Goal: Task Accomplishment & Management: Complete application form

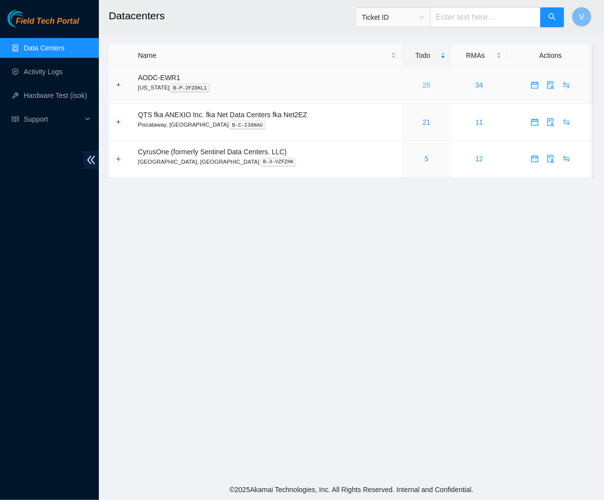
click at [427, 85] on link "25" at bounding box center [427, 85] width 8 height 8
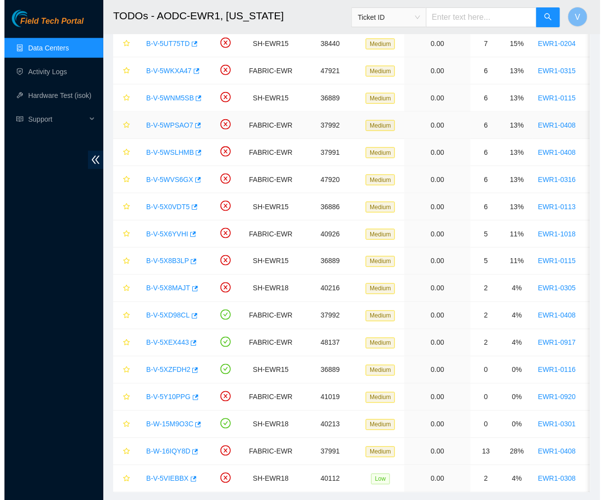
scroll to position [326, 0]
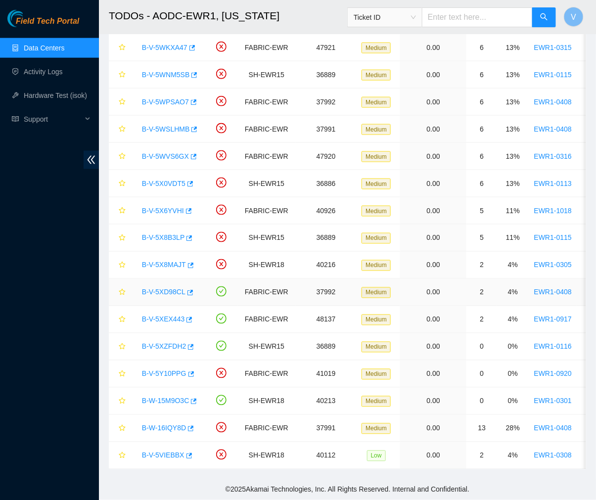
click at [166, 288] on link "B-V-5XD98CL" at bounding box center [164, 292] width 44 height 8
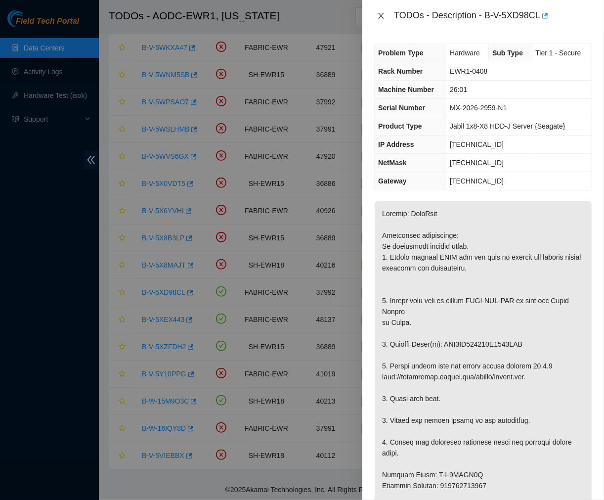
click at [379, 13] on icon "close" at bounding box center [381, 16] width 5 height 6
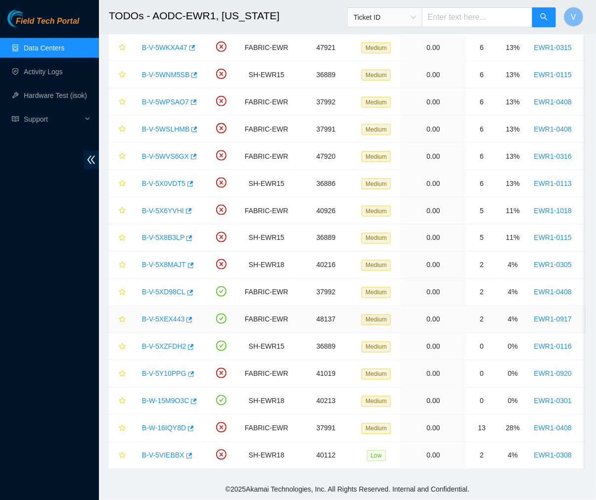
click at [161, 315] on link "B-V-5XEX443" at bounding box center [163, 319] width 43 height 8
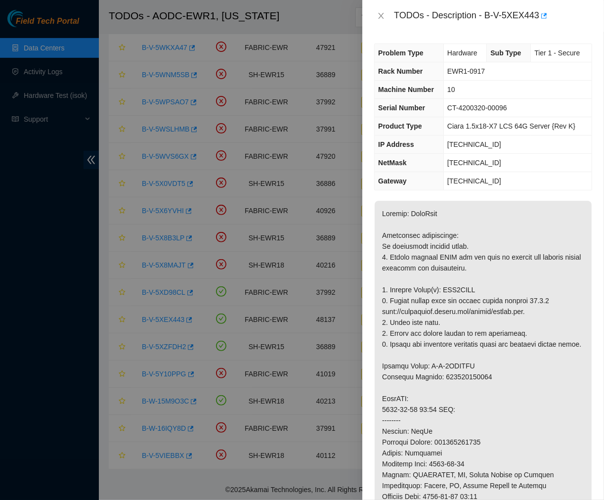
click at [370, 16] on div "TODOs - Description - B-V-5XEX443" at bounding box center [483, 16] width 242 height 32
click at [382, 14] on icon "close" at bounding box center [381, 16] width 8 height 8
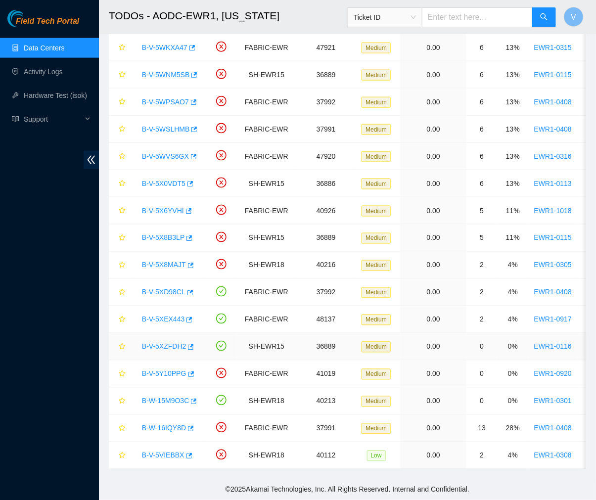
click at [169, 343] on link "B-V-5XZFDH2" at bounding box center [164, 347] width 44 height 8
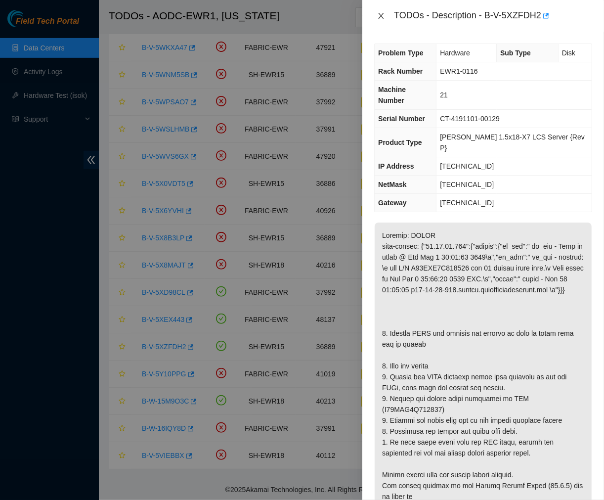
click at [380, 17] on icon "close" at bounding box center [381, 16] width 5 height 6
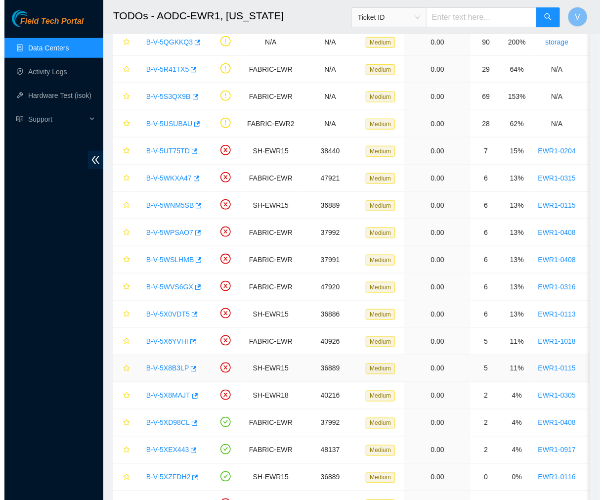
scroll to position [326, 0]
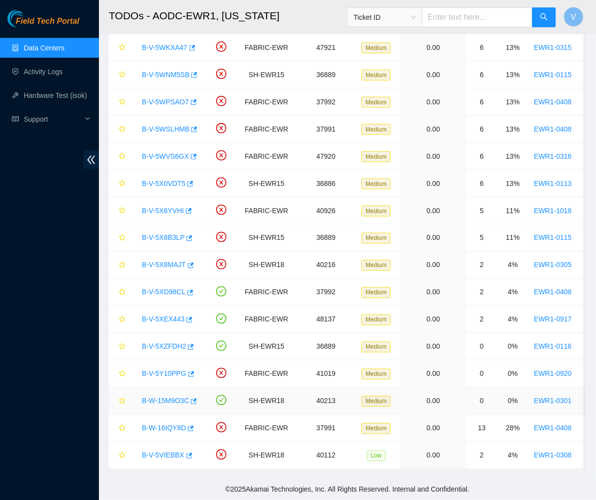
click at [174, 397] on link "B-W-15M9O3C" at bounding box center [165, 401] width 47 height 8
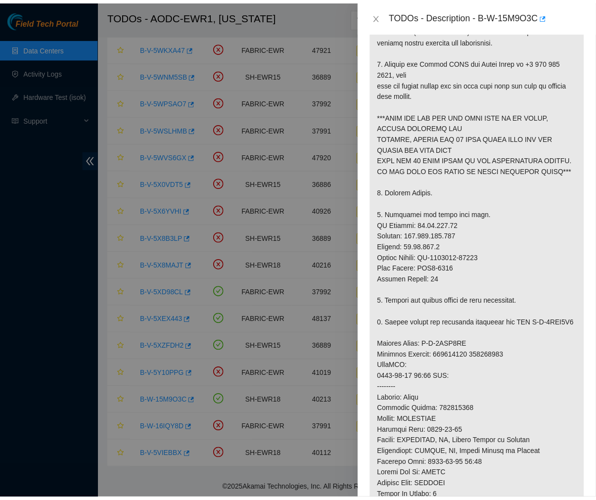
scroll to position [251, 0]
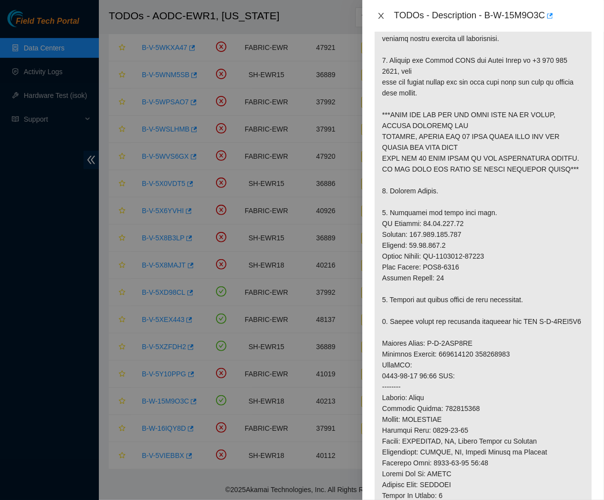
click at [379, 15] on icon "close" at bounding box center [381, 16] width 8 height 8
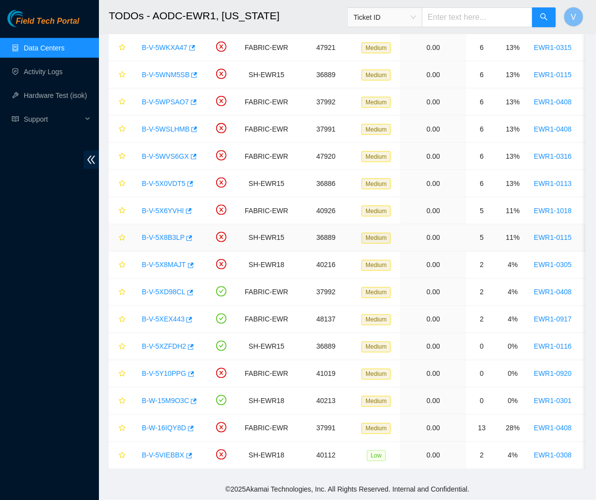
scroll to position [166, 0]
click at [55, 71] on link "Activity Logs" at bounding box center [43, 72] width 39 height 8
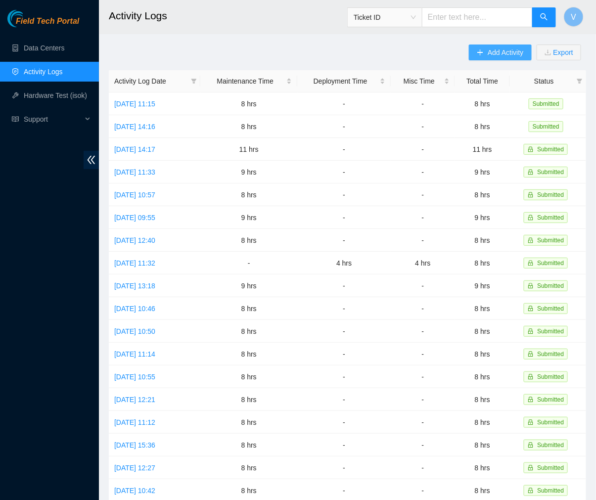
click at [485, 50] on button "Add Activity" at bounding box center [500, 52] width 62 height 16
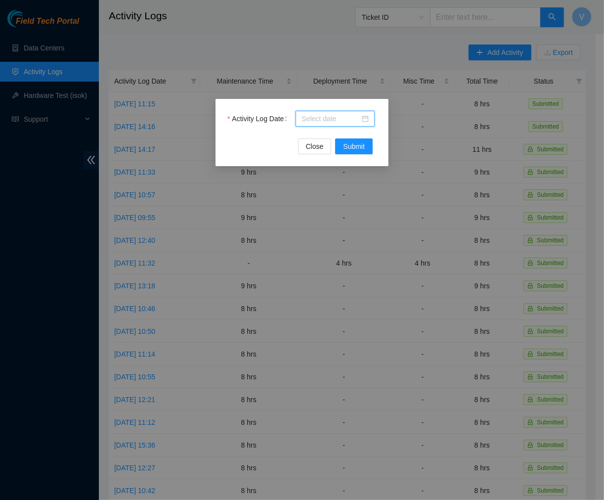
click at [340, 115] on input "Activity Log Date" at bounding box center [331, 118] width 58 height 11
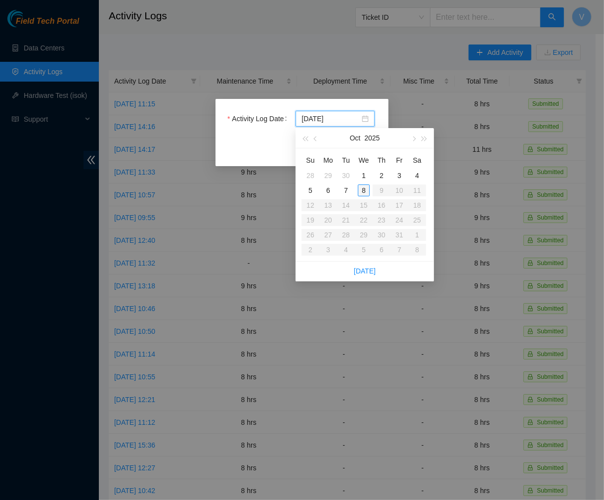
type input "[DATE]"
click at [363, 188] on div "8" at bounding box center [364, 190] width 12 height 12
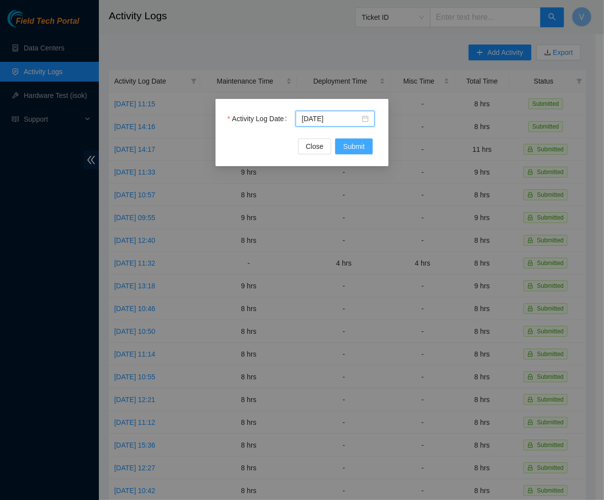
click at [351, 151] on span "Submit" at bounding box center [354, 146] width 22 height 11
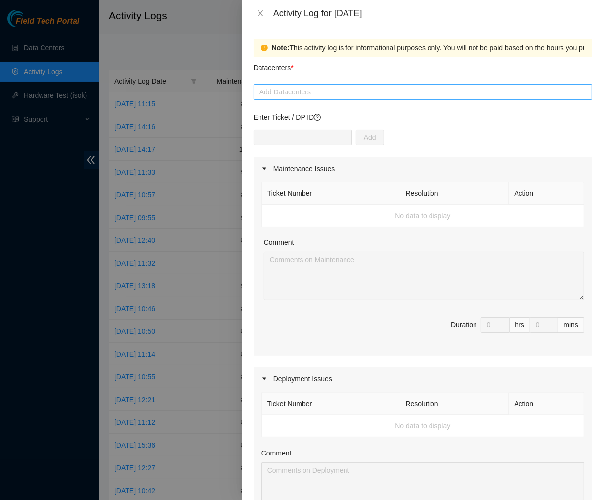
click at [356, 91] on div at bounding box center [423, 92] width 334 height 12
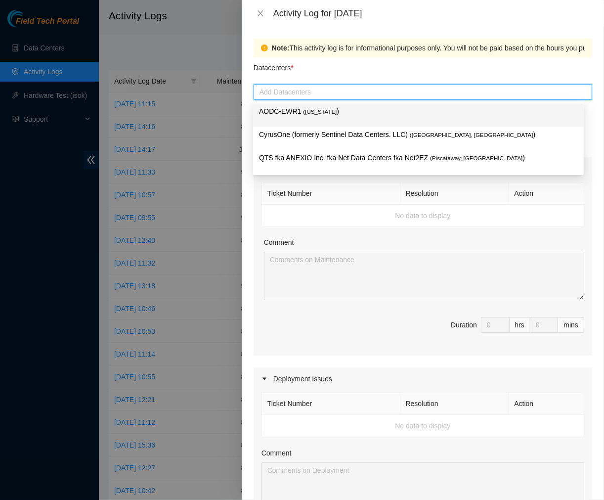
click at [320, 111] on span "( [US_STATE]" at bounding box center [320, 112] width 34 height 6
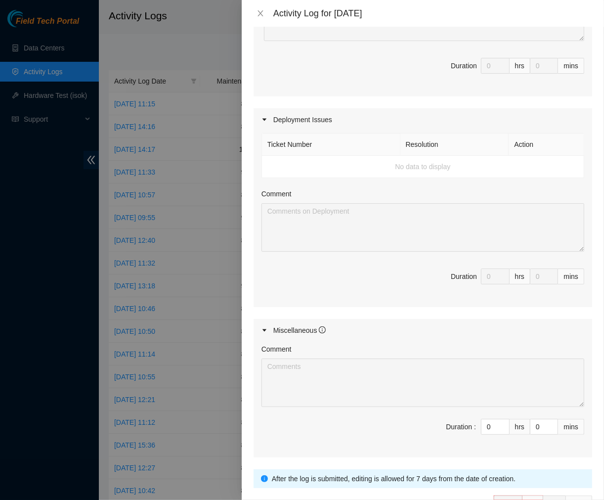
scroll to position [258, 0]
click at [265, 122] on icon "caret-right" at bounding box center [265, 121] width 6 height 6
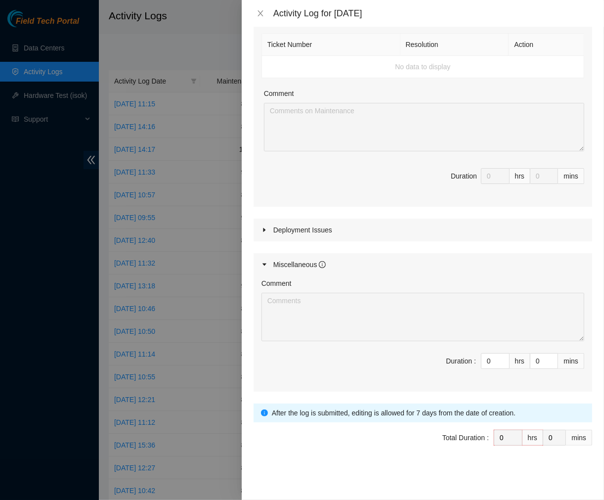
scroll to position [149, 0]
click at [263, 231] on icon "caret-right" at bounding box center [265, 230] width 6 height 6
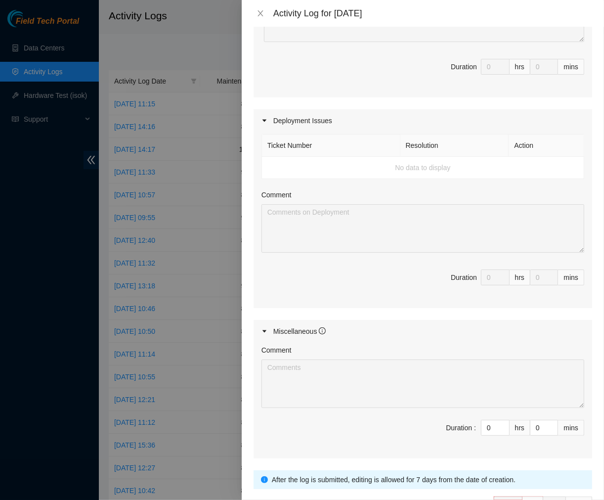
scroll to position [0, 0]
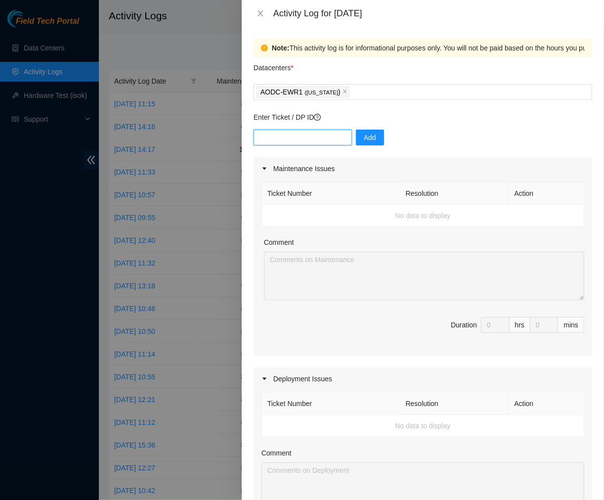
click at [319, 134] on input "text" at bounding box center [303, 138] width 98 height 16
paste input "DP83052"
type input "DP83052"
click at [367, 142] on span "Add" at bounding box center [370, 137] width 12 height 11
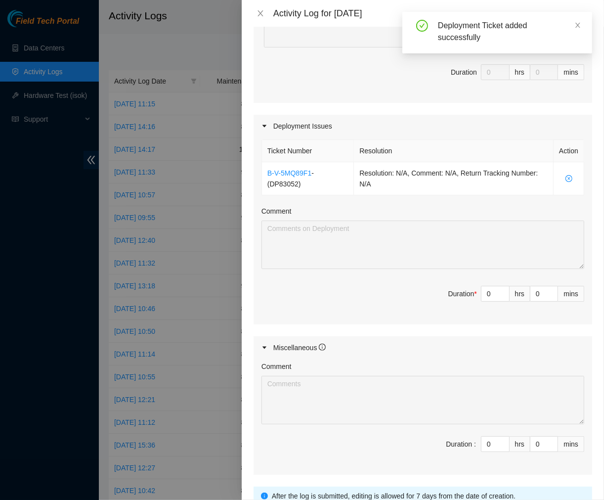
scroll to position [253, 0]
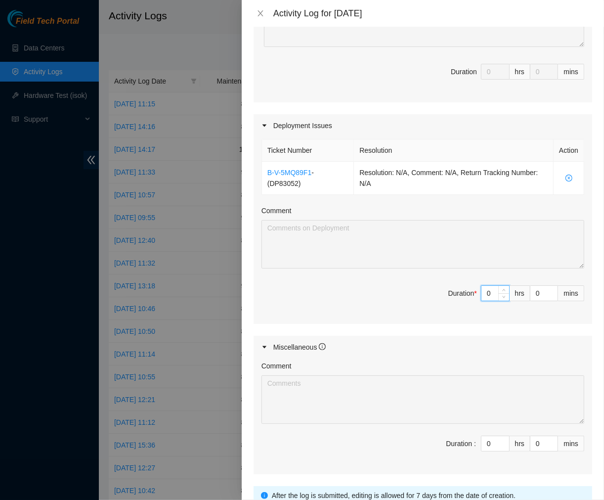
drag, startPoint x: 485, startPoint y: 293, endPoint x: 423, endPoint y: 290, distance: 62.4
click at [423, 290] on span "Duration * 0 hrs 0 mins" at bounding box center [423, 299] width 323 height 28
type input "8"
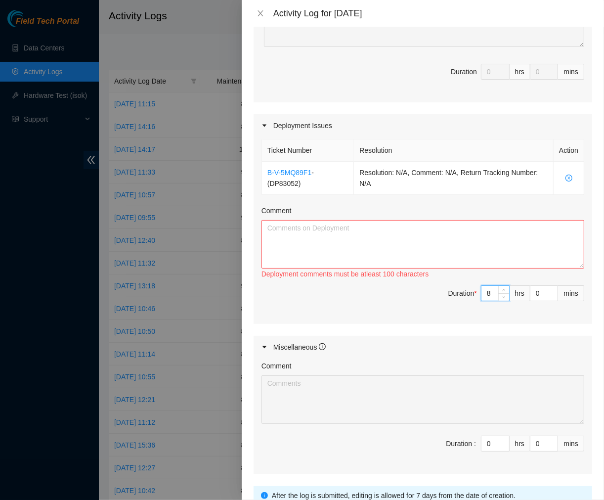
type input "8"
click at [348, 235] on textarea "Comment" at bounding box center [423, 244] width 323 height 48
paste textarea "Offloaded the crates and unboxed the devices for DP83052. Prepped the switches …"
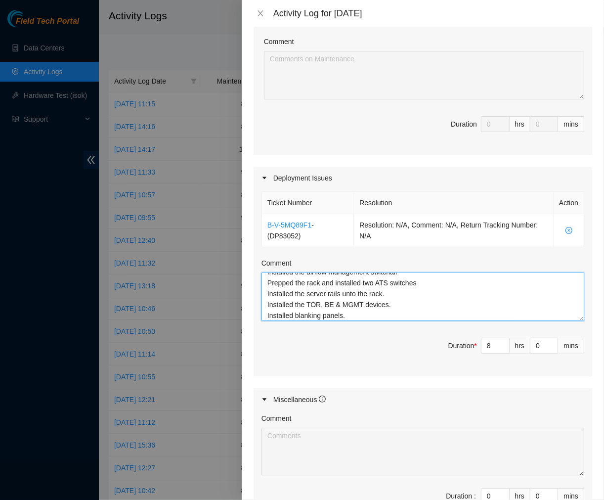
scroll to position [0, 0]
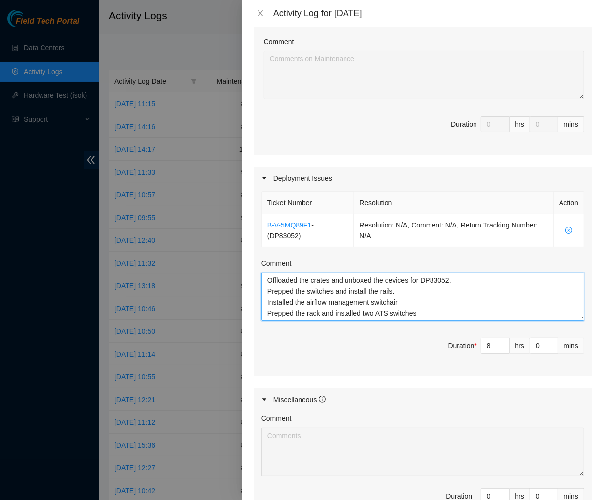
click at [374, 304] on textarea "Offloaded the crates and unboxed the devices for DP83052. Prepped the switches …" at bounding box center [423, 296] width 323 height 48
click at [392, 303] on textarea "Offloaded the crates and unboxed the devices for DP83052. Prepped the switches …" at bounding box center [423, 296] width 323 height 48
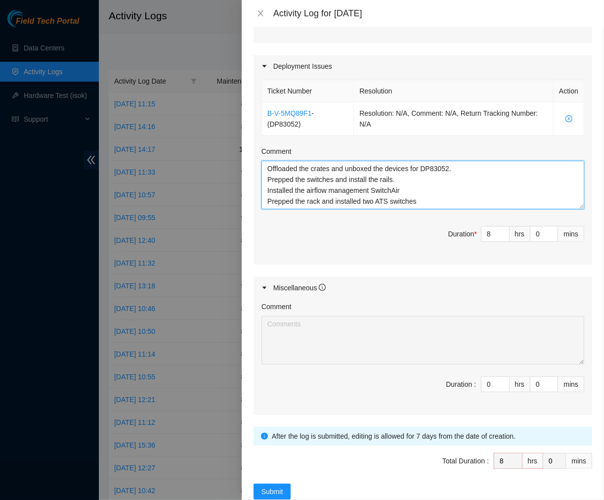
scroll to position [313, 0]
click at [411, 186] on textarea "Offloaded the crates and unboxed the devices for DP83052. Prepped the switches …" at bounding box center [423, 184] width 323 height 48
click at [456, 205] on textarea "Offloaded the crates and unboxed the devices for DP83052. Prepped the switches …" at bounding box center [423, 184] width 323 height 48
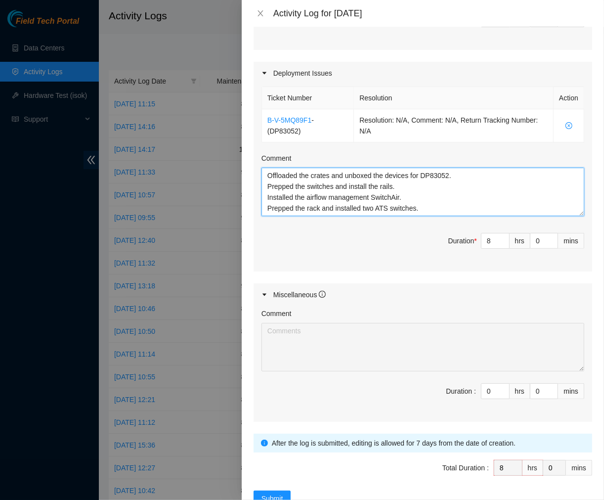
scroll to position [305, 0]
click at [367, 186] on textarea "Offloaded the crates and unboxed the devices for DP83052. Prepped the switches …" at bounding box center [423, 192] width 323 height 48
click at [384, 185] on textarea "Offloaded the crates and unboxed the devices for DP83052. Prepped the switches …" at bounding box center [423, 192] width 323 height 48
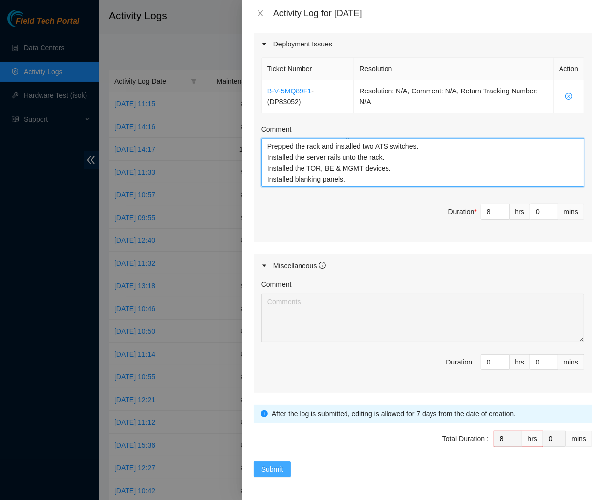
type textarea "Offloaded the crates and unboxed the devices for DP83052. Prepped the switches …"
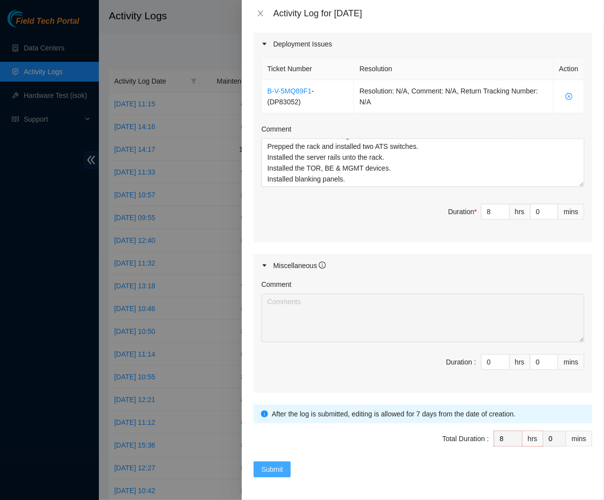
click at [267, 469] on span "Submit" at bounding box center [273, 469] width 22 height 11
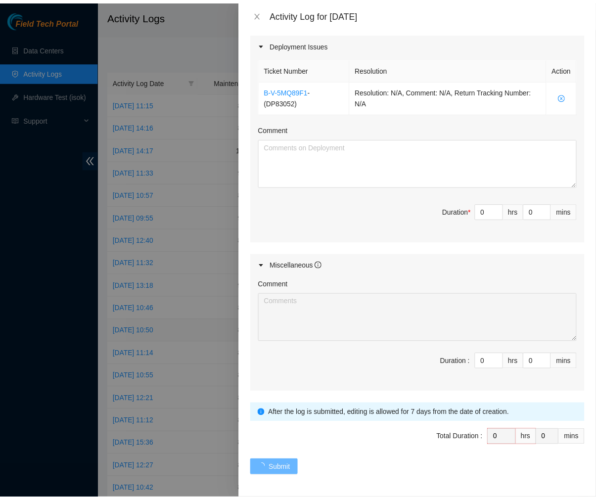
scroll to position [0, 0]
